Goal: Task Accomplishment & Management: Manage account settings

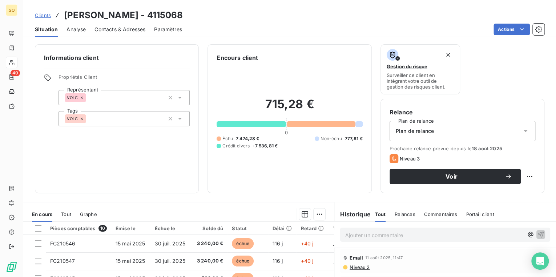
scroll to position [58, 0]
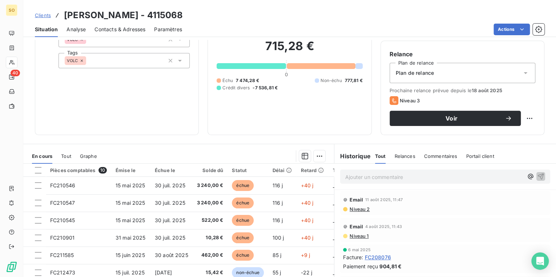
click at [41, 15] on span "Clients" at bounding box center [43, 15] width 16 height 6
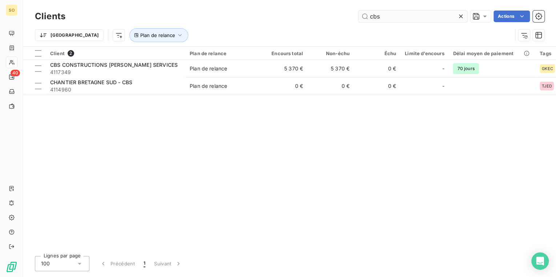
drag, startPoint x: 368, startPoint y: 17, endPoint x: 419, endPoint y: 15, distance: 50.9
click at [398, 16] on input "cbs" at bounding box center [413, 17] width 109 height 12
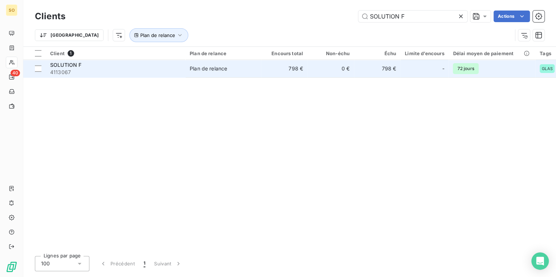
type input "SOLUTION F"
click at [244, 66] on span "Plan de relance" at bounding box center [223, 68] width 67 height 7
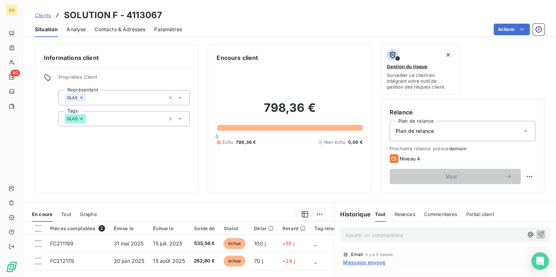
click at [359, 239] on p "Ajouter un commentaire ﻿" at bounding box center [434, 235] width 178 height 9
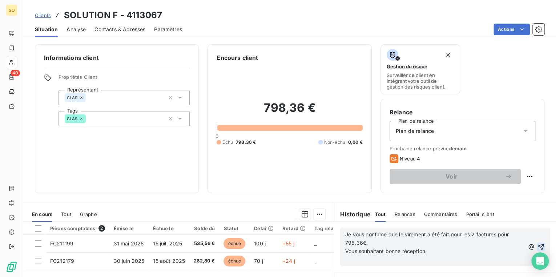
click at [538, 245] on icon "button" at bounding box center [541, 247] width 7 height 7
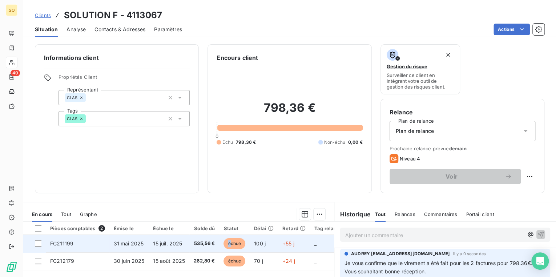
click at [229, 242] on span "échue" at bounding box center [235, 244] width 22 height 11
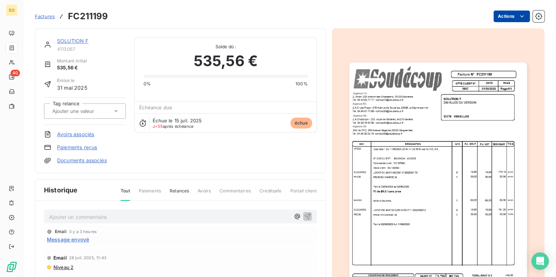
click at [498, 17] on html "SO 40 Factures FC211199 Actions SOLUTION F 4113067 Montant initial 535,56 € Émi…" at bounding box center [278, 138] width 556 height 277
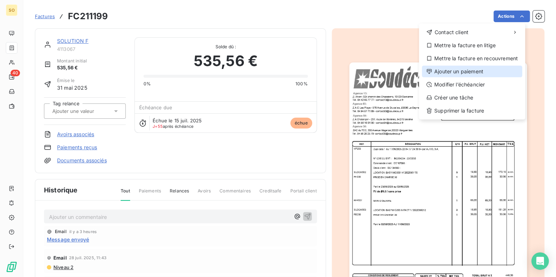
click at [449, 72] on div "Ajouter un paiement" at bounding box center [472, 72] width 100 height 12
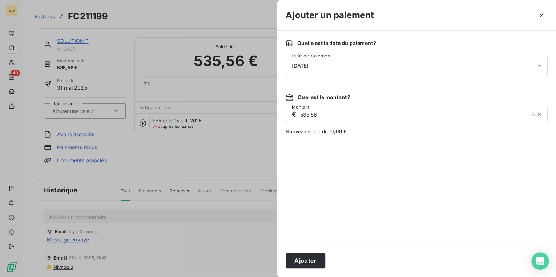
click at [325, 66] on div "[DATE]" at bounding box center [417, 66] width 262 height 20
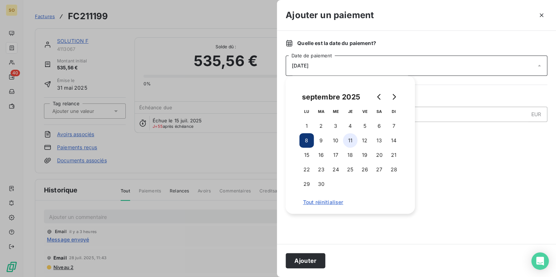
click at [353, 140] on button "11" at bounding box center [350, 140] width 15 height 15
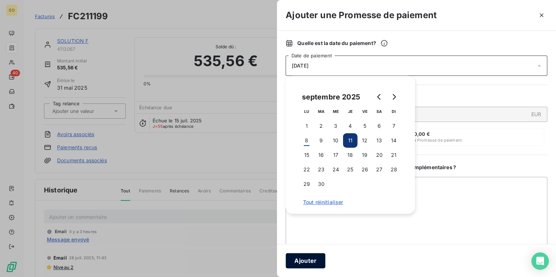
click at [316, 265] on button "Ajouter" at bounding box center [306, 260] width 40 height 15
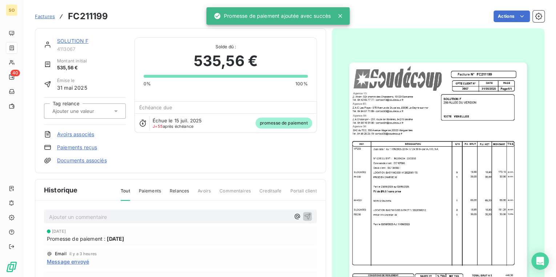
click at [72, 40] on link "SOLUTION F" at bounding box center [73, 41] width 32 height 6
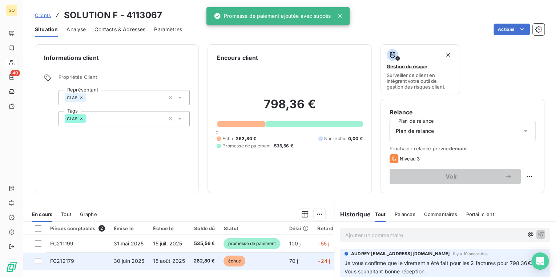
click at [232, 262] on span "échue" at bounding box center [235, 261] width 22 height 11
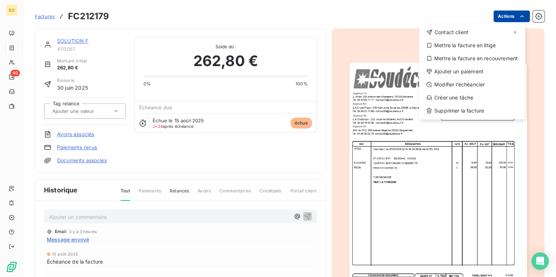
click at [498, 16] on html "SO 40 Factures FC212179 Actions Contact client Mettre la facture en litige Mett…" at bounding box center [278, 138] width 556 height 277
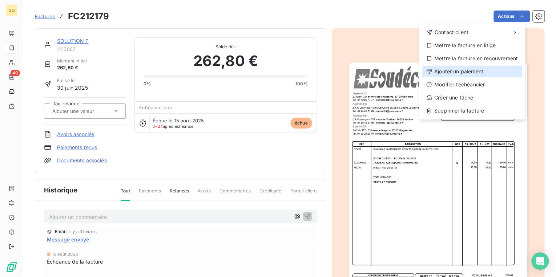
click at [465, 71] on div "Ajouter un paiement" at bounding box center [472, 72] width 100 height 12
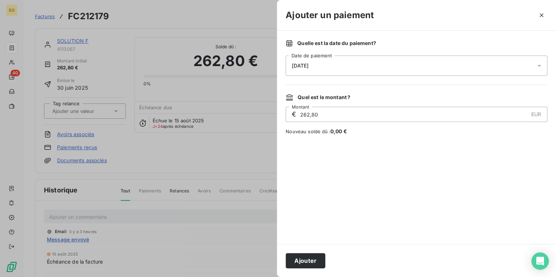
click at [325, 64] on div "[DATE]" at bounding box center [417, 66] width 262 height 20
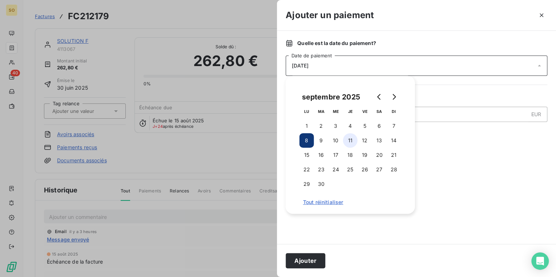
click at [348, 138] on button "11" at bounding box center [350, 140] width 15 height 15
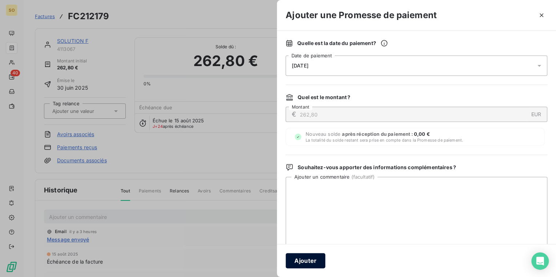
click at [304, 264] on button "Ajouter" at bounding box center [306, 260] width 40 height 15
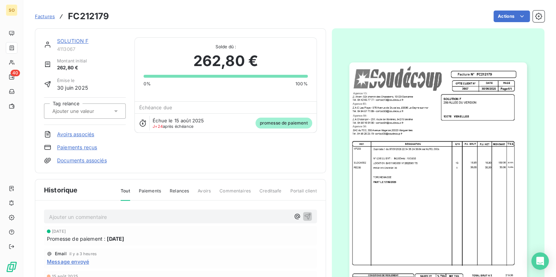
click at [61, 39] on link "SOLUTION F" at bounding box center [73, 41] width 32 height 6
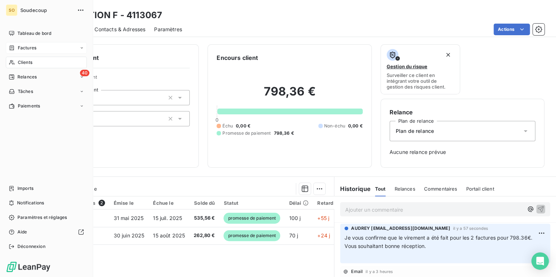
click at [22, 46] on span "Factures" at bounding box center [27, 48] width 19 height 7
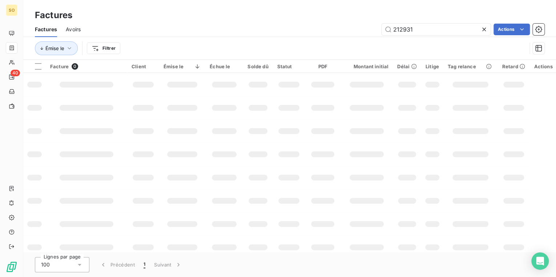
drag, startPoint x: 399, startPoint y: 29, endPoint x: 534, endPoint y: 36, distance: 135.1
click at [534, 36] on div "Factures Avoirs 212931 Actions" at bounding box center [289, 29] width 533 height 15
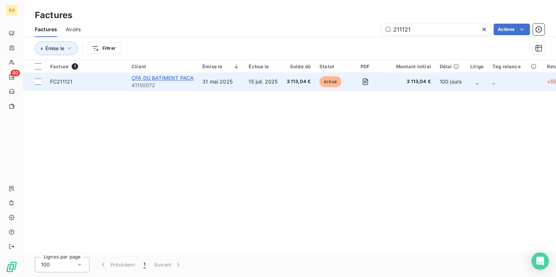
type input "211121"
click at [179, 77] on span "CFA DU BATIMENT PACA" at bounding box center [163, 78] width 62 height 6
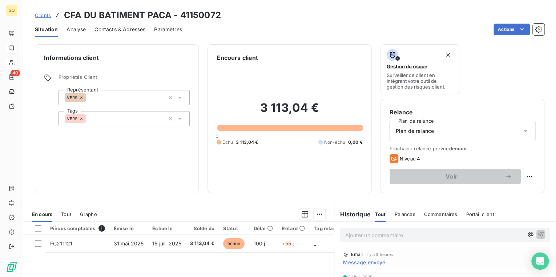
click at [355, 233] on p "Ajouter un commentaire ﻿" at bounding box center [434, 235] width 178 height 9
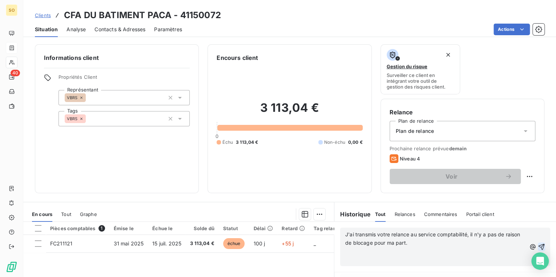
click at [538, 247] on icon "button" at bounding box center [541, 247] width 7 height 7
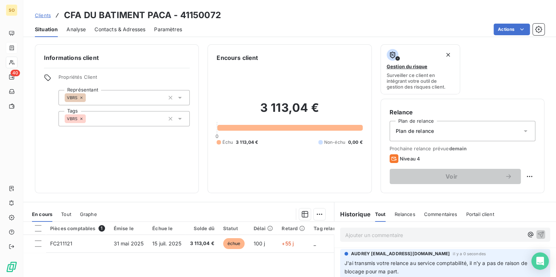
click at [142, 32] on span "Contacts & Adresses" at bounding box center [120, 29] width 51 height 7
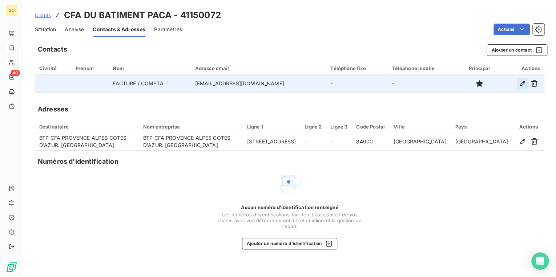
click at [522, 83] on icon "button" at bounding box center [522, 83] width 7 height 7
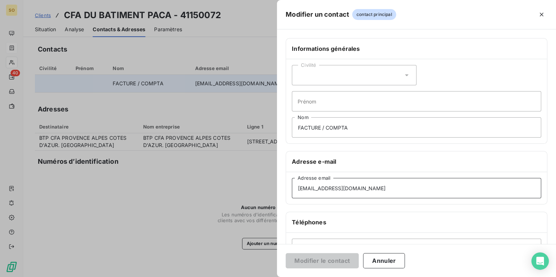
drag, startPoint x: 309, startPoint y: 187, endPoint x: 267, endPoint y: 185, distance: 42.2
click at [267, 277] on div "Modifier un contact contact principal Informations générales Civilité Prénom FA…" at bounding box center [278, 277] width 556 height 0
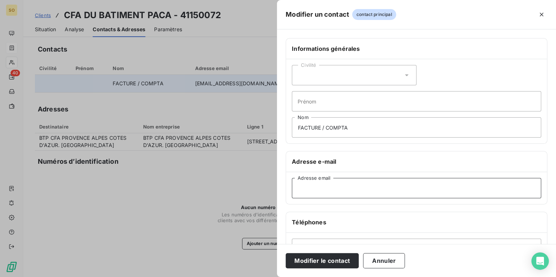
click at [313, 189] on input "Adresse email" at bounding box center [416, 188] width 249 height 20
paste input "[EMAIL_ADDRESS][DOMAIN_NAME]"
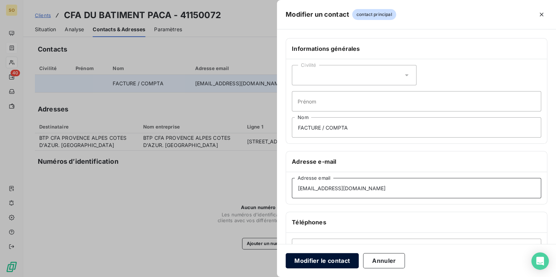
type input "[EMAIL_ADDRESS][DOMAIN_NAME]"
click at [329, 258] on button "Modifier le contact" at bounding box center [322, 260] width 73 height 15
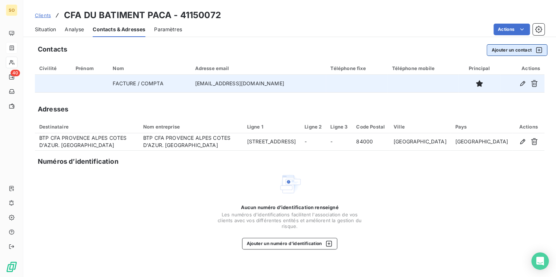
click at [517, 50] on button "Ajouter un contact" at bounding box center [517, 50] width 61 height 12
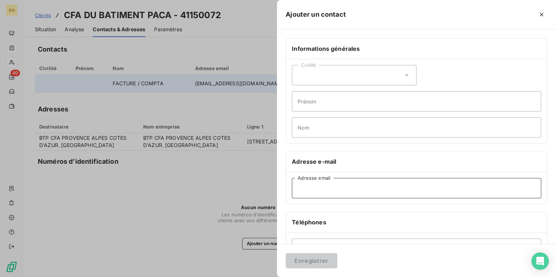
click at [320, 185] on input "Adresse email" at bounding box center [416, 188] width 249 height 20
paste input "[PERSON_NAME][EMAIL_ADDRESS][DOMAIN_NAME]"
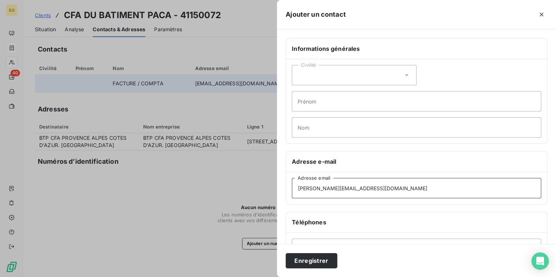
type input "[PERSON_NAME][EMAIL_ADDRESS][DOMAIN_NAME]"
click at [333, 127] on input "Nom" at bounding box center [416, 127] width 249 height 20
type input "COMPTA"
click at [313, 259] on button "Enregistrer" at bounding box center [312, 260] width 52 height 15
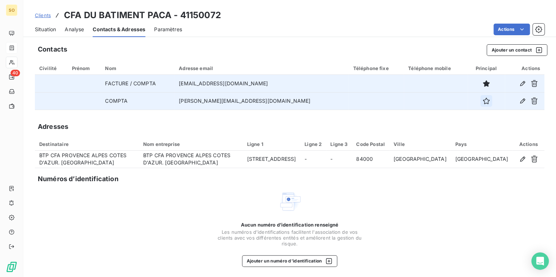
click at [483, 100] on icon "button" at bounding box center [486, 101] width 7 height 7
click at [44, 29] on span "Situation" at bounding box center [45, 29] width 21 height 7
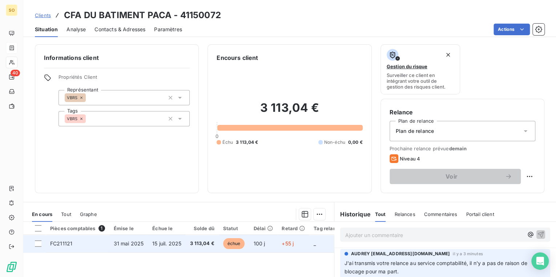
click at [230, 245] on span "échue" at bounding box center [234, 244] width 22 height 11
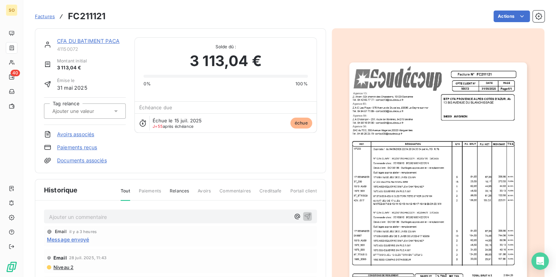
click at [95, 39] on link "CFA DU BATIMENT PACA" at bounding box center [88, 41] width 63 height 6
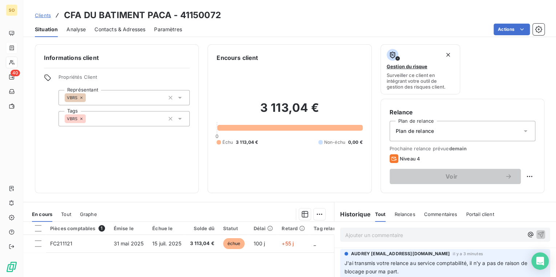
click at [48, 13] on span "Clients" at bounding box center [43, 15] width 16 height 6
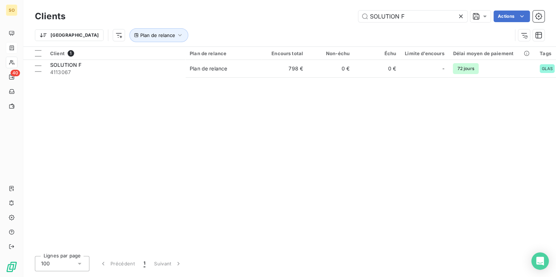
drag, startPoint x: 367, startPoint y: 19, endPoint x: 568, endPoint y: 28, distance: 200.9
click at [556, 28] on html "SO 40 Clients SOLUTION F Actions Trier Plan de relance Client 1 Plan de relance…" at bounding box center [278, 138] width 556 height 277
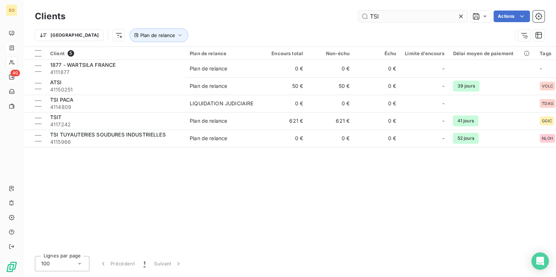
drag, startPoint x: 370, startPoint y: 15, endPoint x: 449, endPoint y: 13, distance: 78.5
click at [448, 13] on input "TSI" at bounding box center [413, 17] width 109 height 12
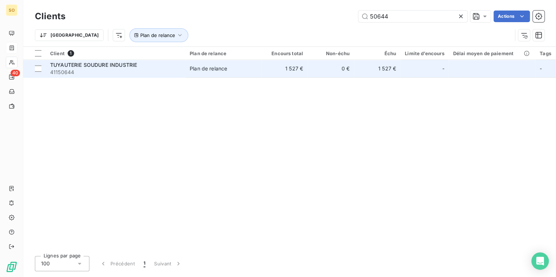
type input "50644"
click at [275, 65] on td "1 527 €" at bounding box center [284, 68] width 47 height 17
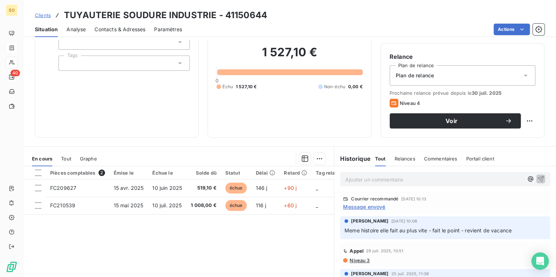
scroll to position [58, 0]
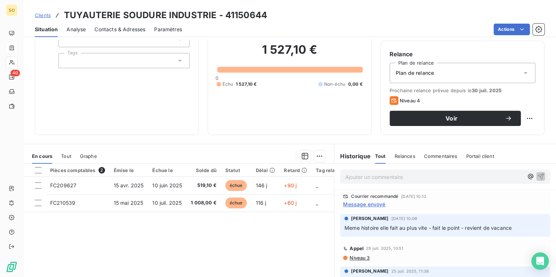
click at [113, 27] on span "Contacts & Adresses" at bounding box center [120, 29] width 51 height 7
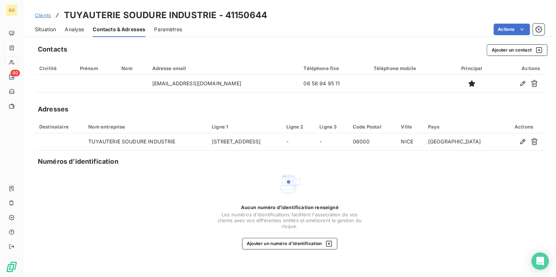
click at [41, 25] on div "Situation" at bounding box center [45, 29] width 21 height 15
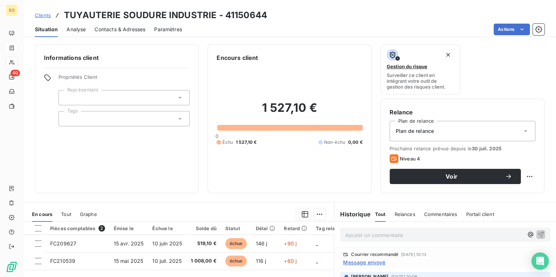
click at [364, 237] on p "Ajouter un commentaire ﻿" at bounding box center [434, 235] width 178 height 9
click at [109, 26] on span "Contacts & Adresses" at bounding box center [120, 29] width 51 height 7
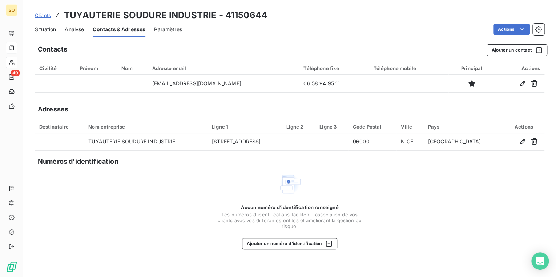
click at [51, 31] on span "Situation" at bounding box center [45, 29] width 21 height 7
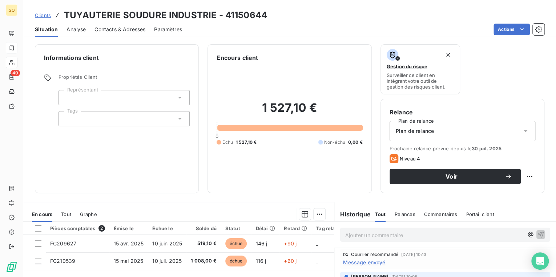
click at [371, 235] on p "Ajouter un commentaire ﻿" at bounding box center [434, 235] width 178 height 9
click at [537, 231] on icon "button" at bounding box center [540, 234] width 7 height 7
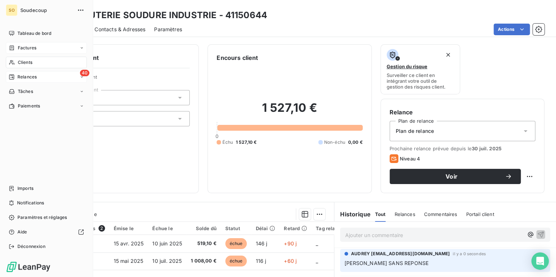
click at [20, 76] on span "Relances" at bounding box center [26, 77] width 19 height 7
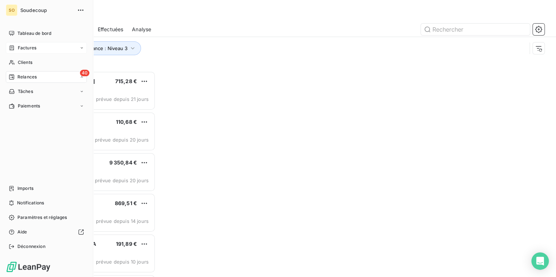
scroll to position [202, 116]
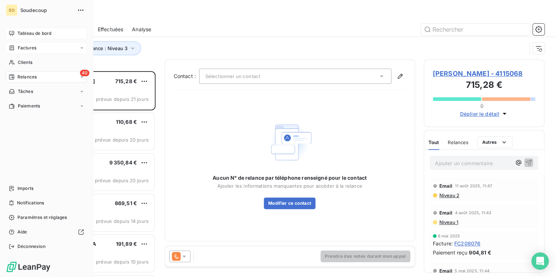
click at [28, 32] on span "Tableau de bord" at bounding box center [34, 33] width 34 height 7
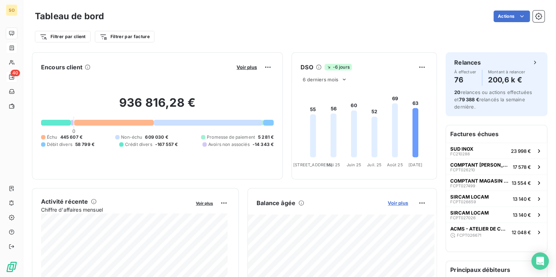
click at [389, 204] on span "Voir plus" at bounding box center [398, 203] width 20 height 6
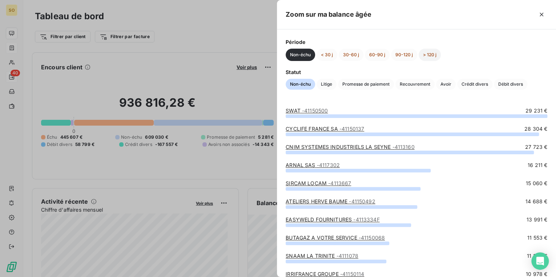
click at [427, 56] on button "> 120 j" at bounding box center [430, 55] width 22 height 12
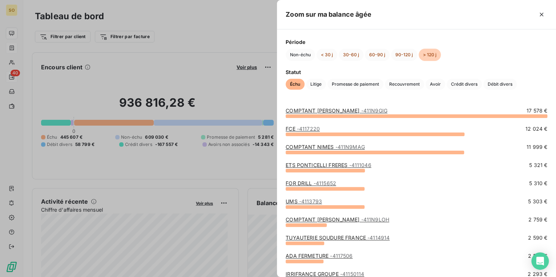
click at [13, 60] on div at bounding box center [278, 138] width 556 height 277
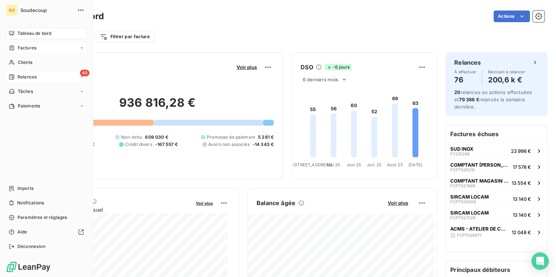
click at [21, 47] on span "Factures" at bounding box center [27, 48] width 19 height 7
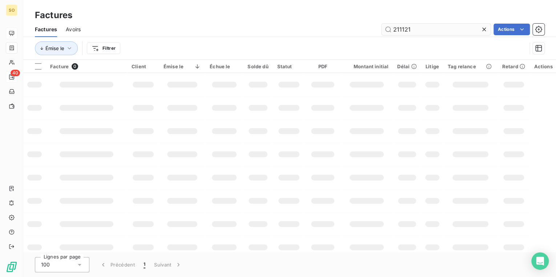
drag, startPoint x: 388, startPoint y: 29, endPoint x: 458, endPoint y: 33, distance: 70.6
click at [458, 33] on input "211121" at bounding box center [436, 30] width 109 height 12
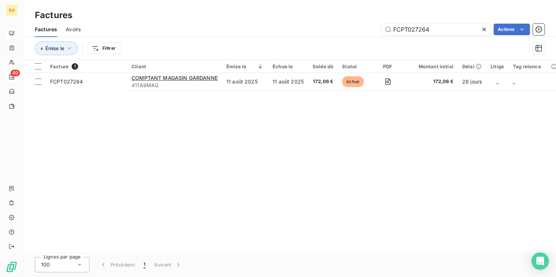
type input "FCPT027264"
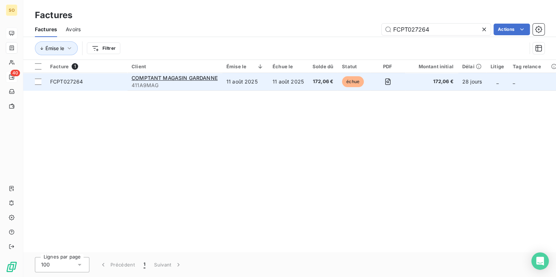
click at [257, 89] on td "11 août 2025" at bounding box center [245, 81] width 46 height 17
